Goal: Task Accomplishment & Management: Manage account settings

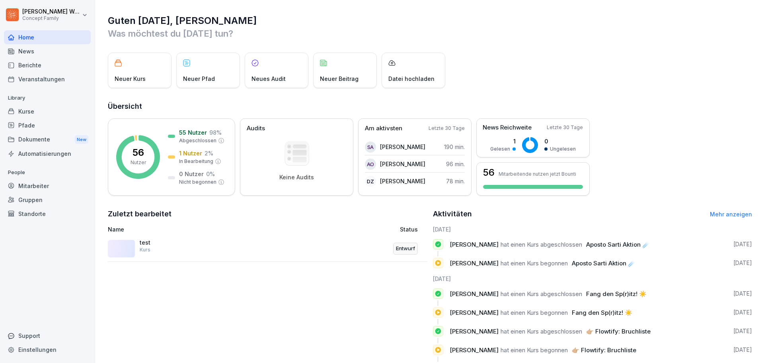
click at [39, 137] on div "Dokumente New" at bounding box center [47, 139] width 87 height 15
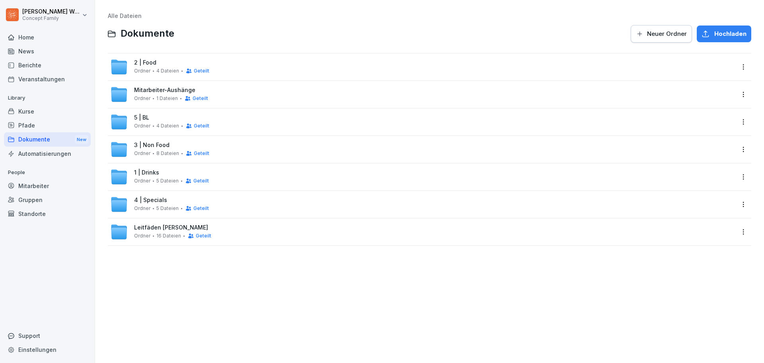
click at [144, 115] on span "5 | BL" at bounding box center [141, 117] width 15 height 7
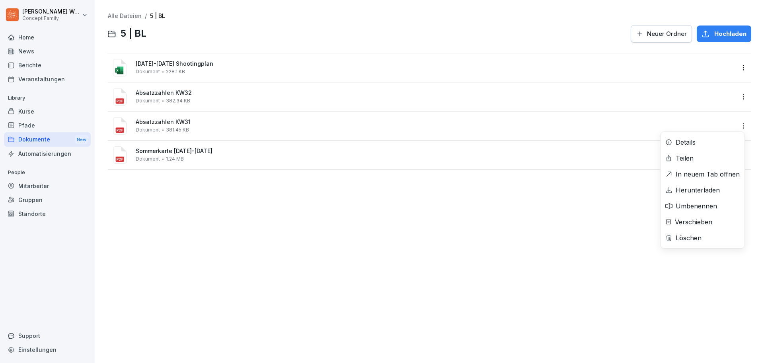
click at [736, 125] on html "[PERSON_NAME] Concept Family Home News Berichte Veranstaltungen Library Kurse P…" at bounding box center [382, 181] width 764 height 363
click at [698, 239] on div "Löschen" at bounding box center [689, 238] width 26 height 10
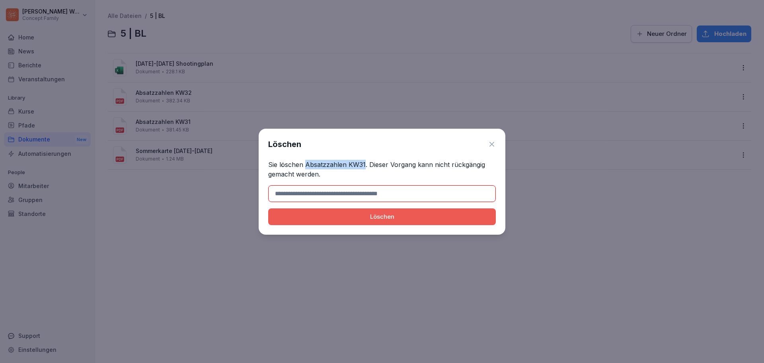
drag, startPoint x: 307, startPoint y: 164, endPoint x: 365, endPoint y: 164, distance: 57.7
click at [365, 164] on p "Sie löschen Absatzzahlen KW31. Dieser Vorgang kann nicht rückgängig gemacht wer…" at bounding box center [382, 169] width 228 height 19
copy p "Absatzzahlen KW31"
click at [357, 191] on input at bounding box center [382, 193] width 228 height 17
paste input "**********"
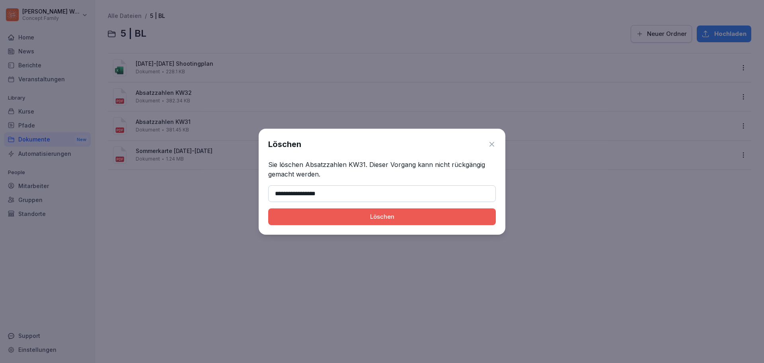
type input "**********"
click at [381, 217] on div "Löschen" at bounding box center [382, 216] width 215 height 9
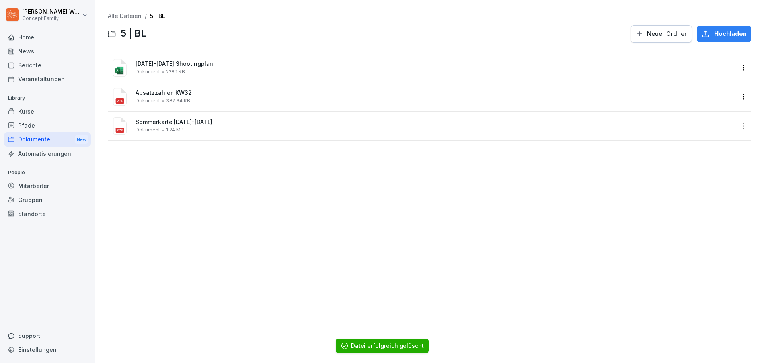
click at [737, 99] on html "[PERSON_NAME] Concept Family Home News Berichte Veranstaltungen Library Kurse P…" at bounding box center [382, 181] width 764 height 363
click at [704, 208] on div "Löschen" at bounding box center [703, 209] width 84 height 16
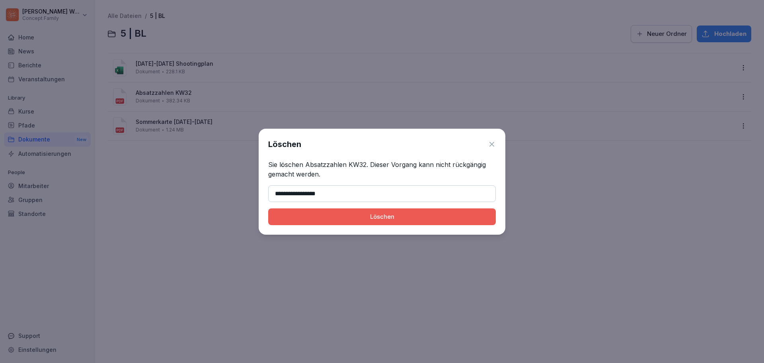
type input "**********"
click at [390, 217] on div "Löschen" at bounding box center [382, 216] width 215 height 9
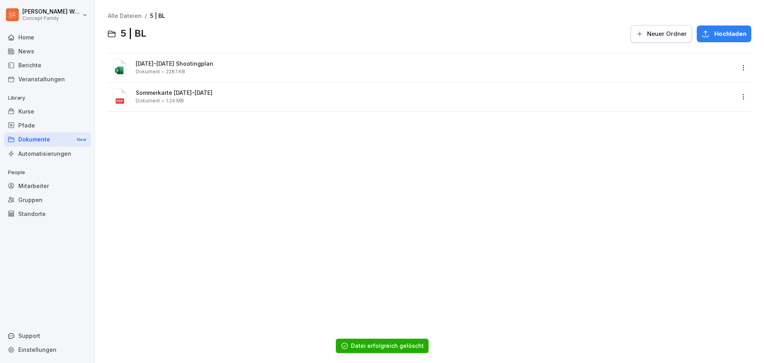
drag, startPoint x: 275, startPoint y: 186, endPoint x: 215, endPoint y: 124, distance: 86.1
click at [273, 183] on div "Alle Dateien / 5 | BL 5 | BL Neuer Ordner Hochladen [DATE]-[DATE] Shootingplan …" at bounding box center [429, 181] width 657 height 351
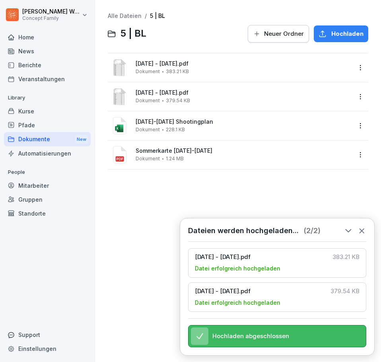
click at [363, 226] on icon at bounding box center [362, 230] width 9 height 9
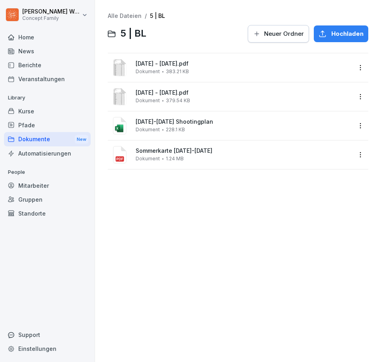
click at [353, 68] on html "[PERSON_NAME] Concept Family Home News Berichte Veranstaltungen Library Kurse P…" at bounding box center [190, 181] width 381 height 362
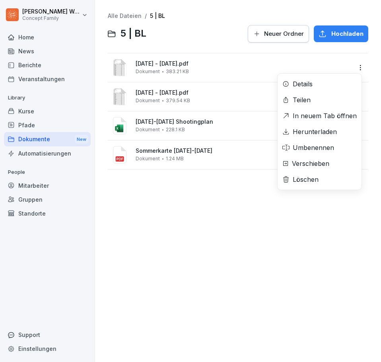
click at [314, 152] on div "Umbenennen" at bounding box center [320, 148] width 84 height 16
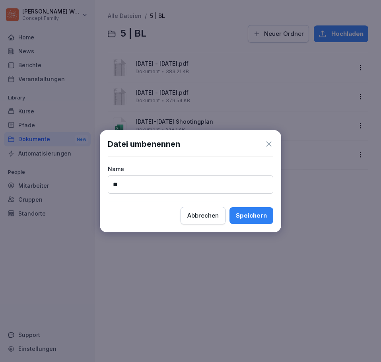
type input "*"
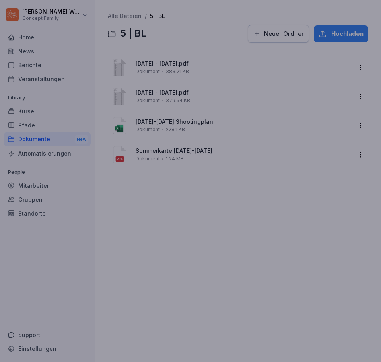
click at [306, 149] on div at bounding box center [190, 181] width 381 height 362
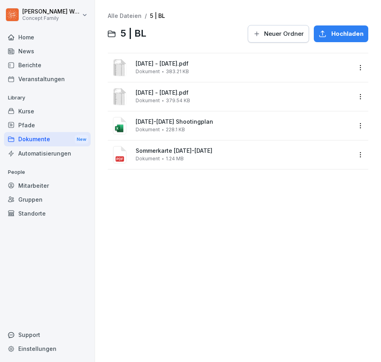
click at [352, 99] on html "[PERSON_NAME] Concept Family Home News Berichte Veranstaltungen Library Kurse P…" at bounding box center [190, 181] width 381 height 362
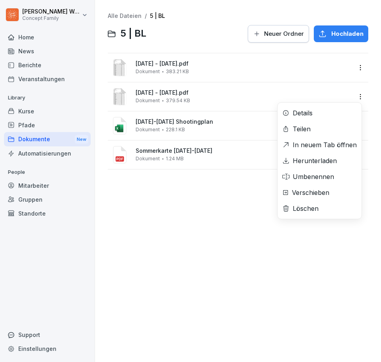
click at [331, 177] on div "Umbenennen" at bounding box center [313, 177] width 41 height 10
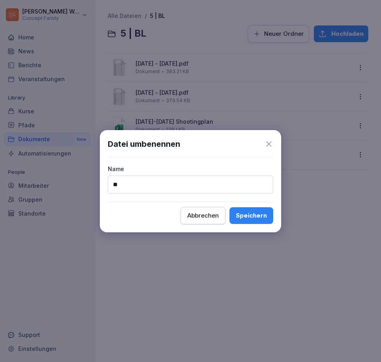
type input "*"
type input "**********"
drag, startPoint x: 256, startPoint y: 217, endPoint x: 260, endPoint y: 217, distance: 4.0
click at [256, 217] on div "Speichern" at bounding box center [251, 215] width 31 height 9
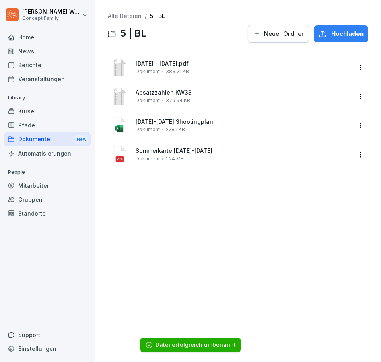
click at [355, 66] on html "[PERSON_NAME] Concept Family Home News Berichte Veranstaltungen Library Kurse P…" at bounding box center [190, 181] width 381 height 362
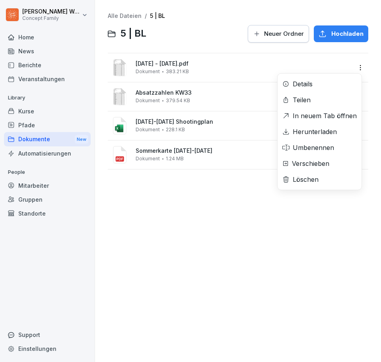
click at [322, 146] on div "Umbenennen" at bounding box center [313, 148] width 41 height 10
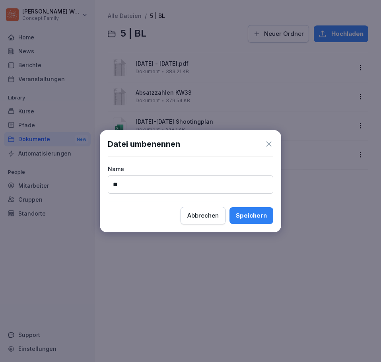
type input "*"
type input "**********"
click at [262, 212] on div "Speichern" at bounding box center [251, 215] width 31 height 9
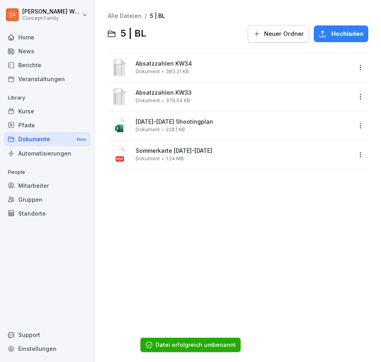
click at [155, 219] on div "Alle Dateien / 5 | BL 5 | BL Neuer Ordner Hochladen Absatzzahlen KW34 Dokument …" at bounding box center [238, 181] width 274 height 350
click at [165, 210] on div "Alle Dateien / 5 | BL 5 | BL Neuer Ordner Hochladen Absatzzahlen KW34 Dokument …" at bounding box center [238, 181] width 274 height 350
